Goal: Find specific page/section: Find specific page/section

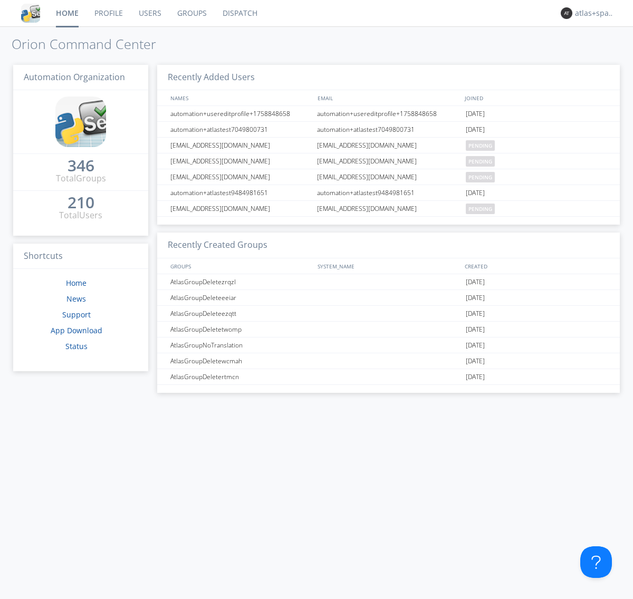
click at [239, 13] on link "Dispatch" at bounding box center [240, 13] width 51 height 26
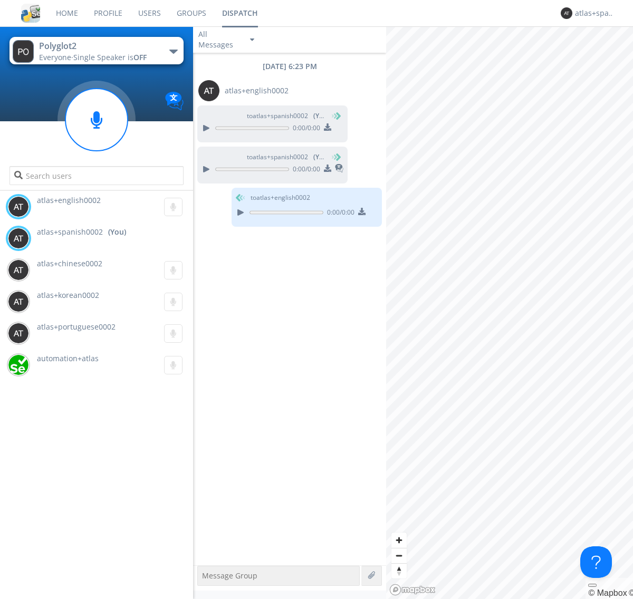
click at [173, 51] on div "button" at bounding box center [173, 52] width 8 height 4
click at [0, 0] on span "Polyglot3" at bounding box center [0, 0] width 0 height 0
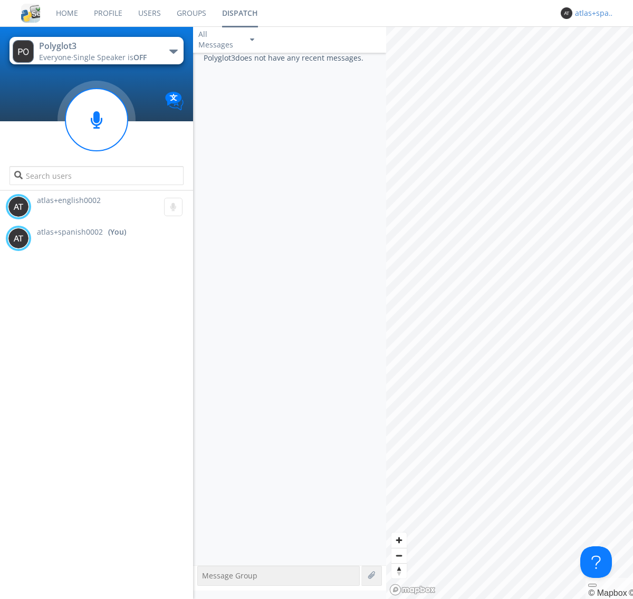
click at [592, 13] on div "atlas+spanish0002" at bounding box center [595, 13] width 40 height 11
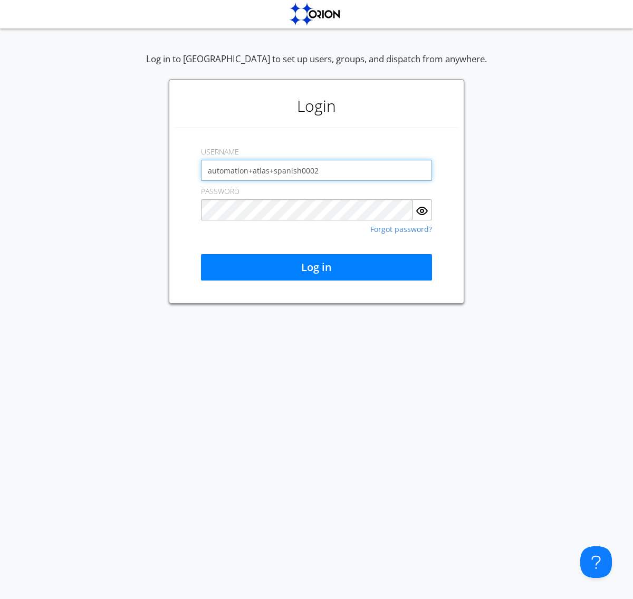
type input "automation+atlas+spanish0002"
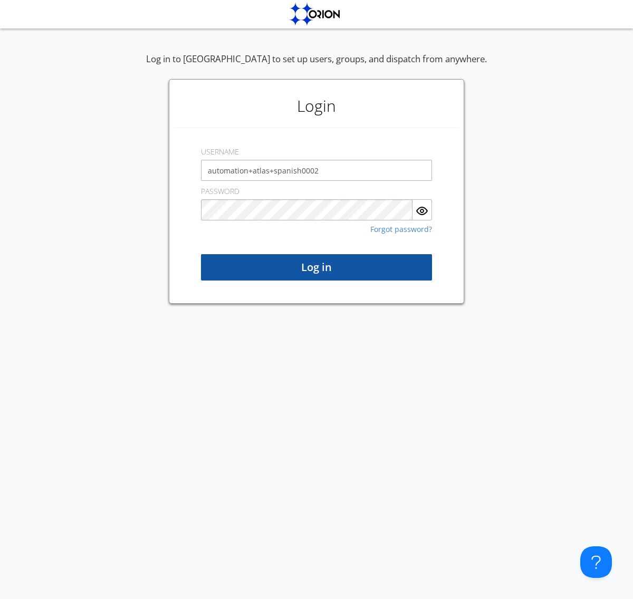
click at [316, 267] on button "Log in" at bounding box center [316, 267] width 231 height 26
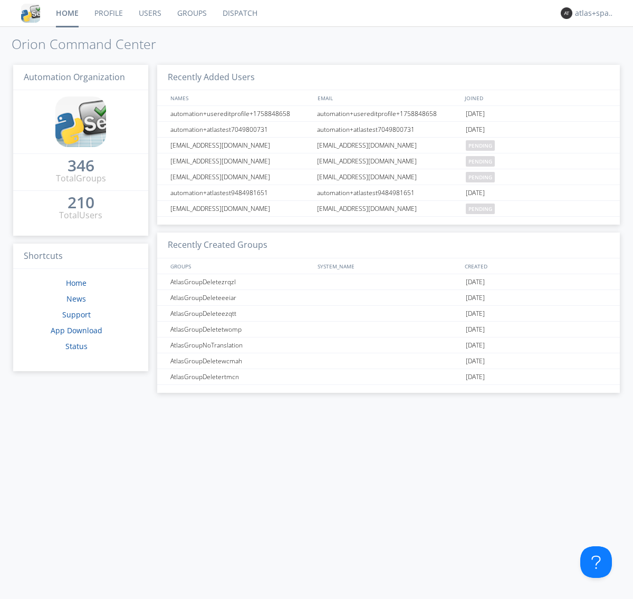
click at [239, 13] on link "Dispatch" at bounding box center [240, 13] width 51 height 26
